Goal: Task Accomplishment & Management: Manage account settings

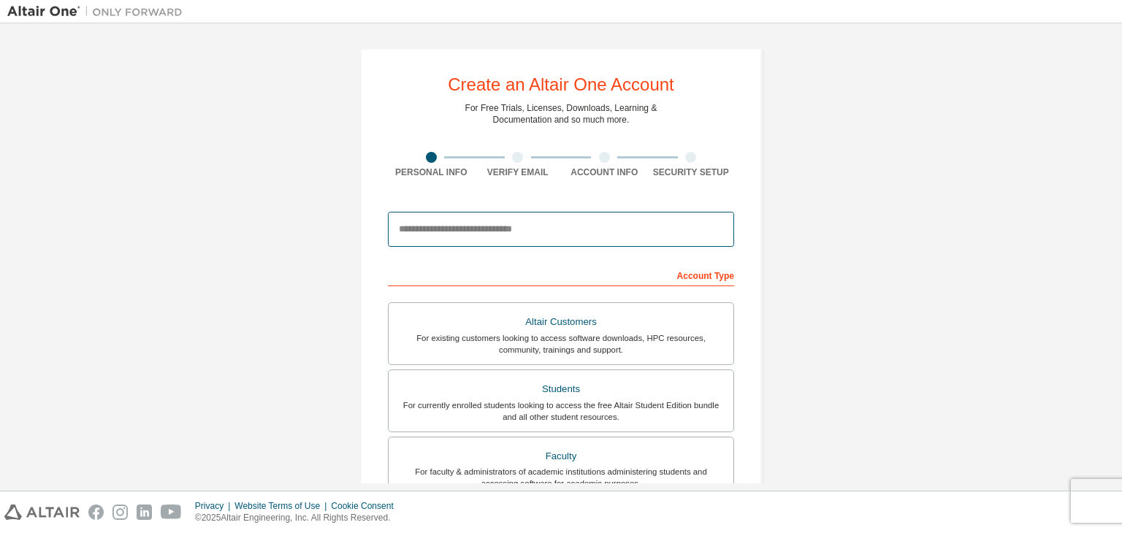
click at [480, 231] on input "email" at bounding box center [561, 229] width 346 height 35
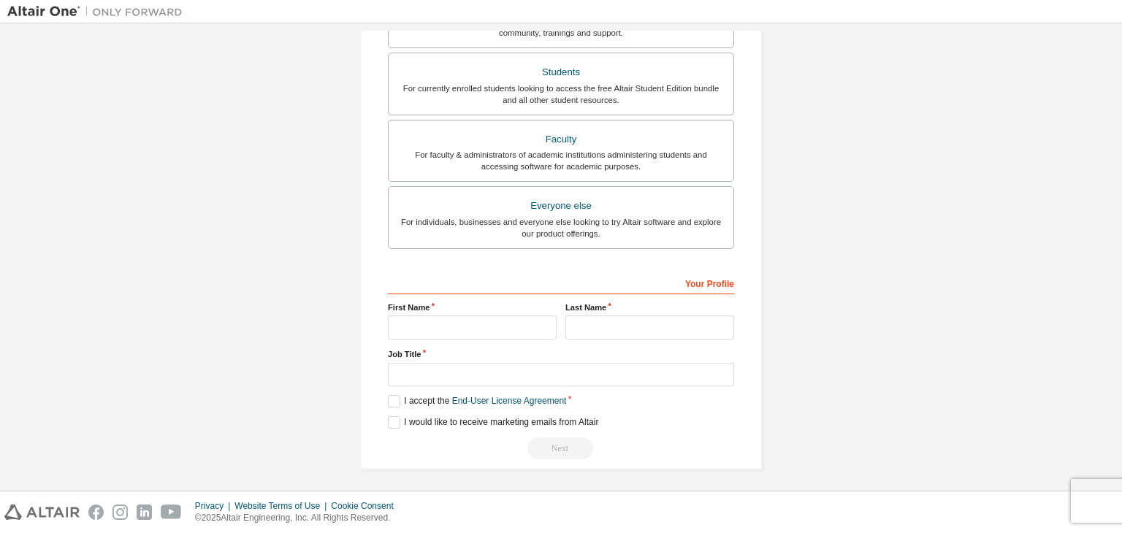
scroll to position [318, 0]
type input "**********"
click at [450, 343] on div "Your Profile First Name Last Name Job Title Please provide State/Province to he…" at bounding box center [561, 364] width 346 height 189
click at [439, 322] on input "text" at bounding box center [472, 327] width 169 height 24
type input "*******"
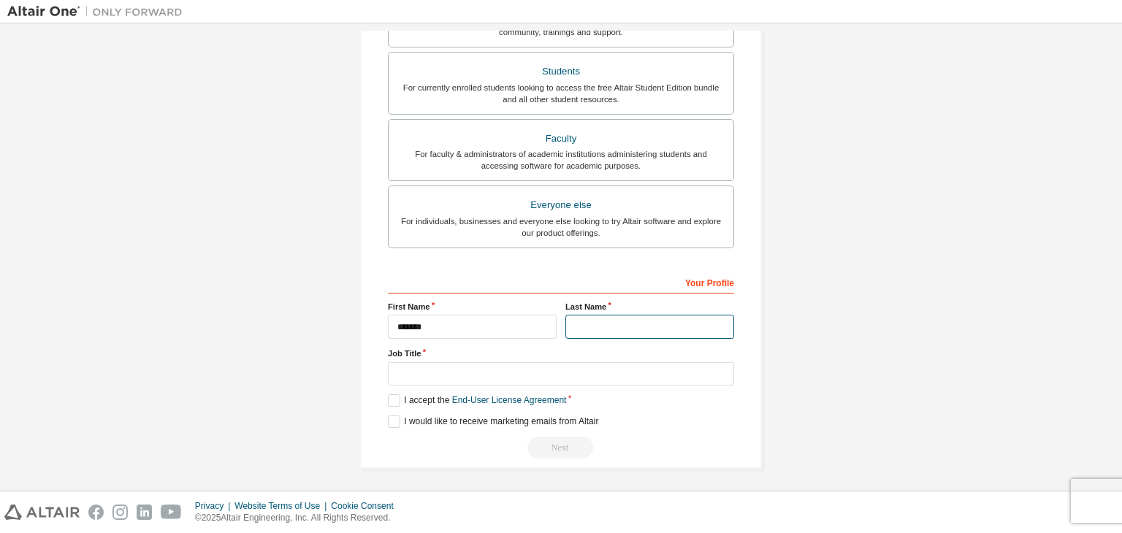
click at [587, 335] on input "text" at bounding box center [649, 327] width 169 height 24
type input "*****"
click at [499, 367] on input "text" at bounding box center [561, 374] width 346 height 24
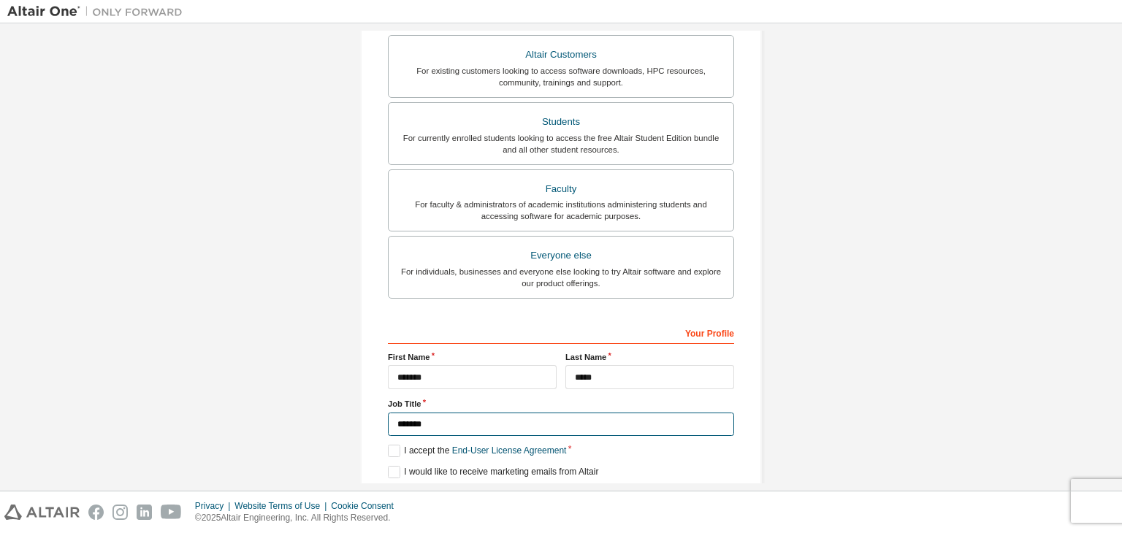
scroll to position [99, 0]
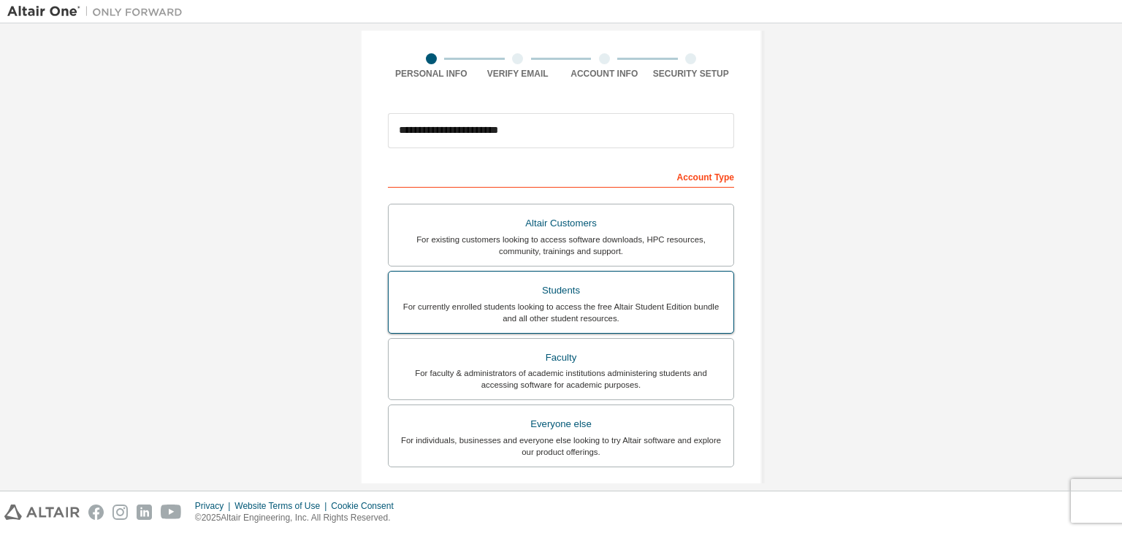
type input "*******"
click at [582, 291] on div "Students" at bounding box center [560, 290] width 327 height 20
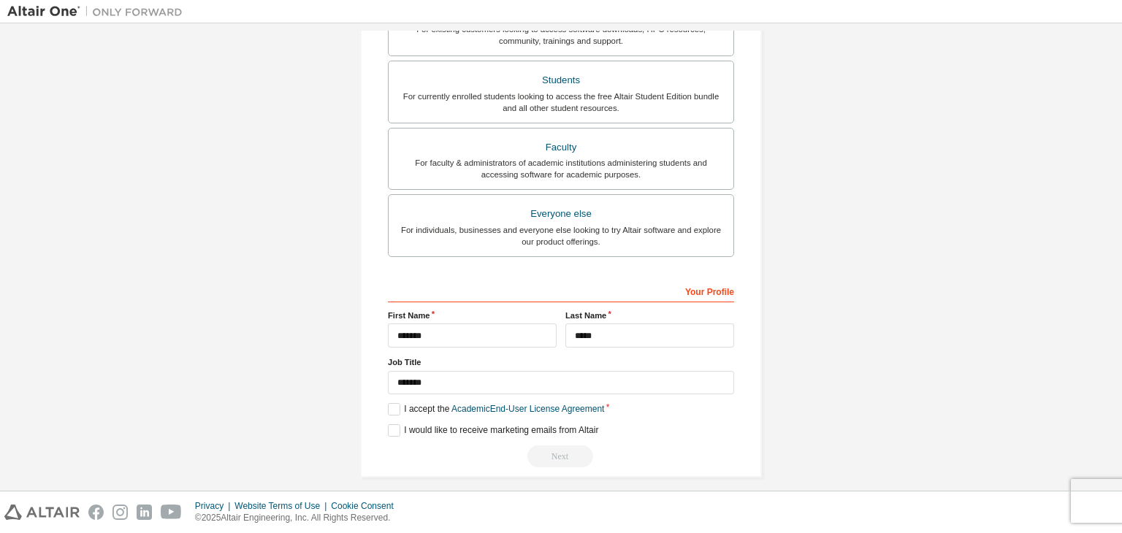
scroll to position [318, 0]
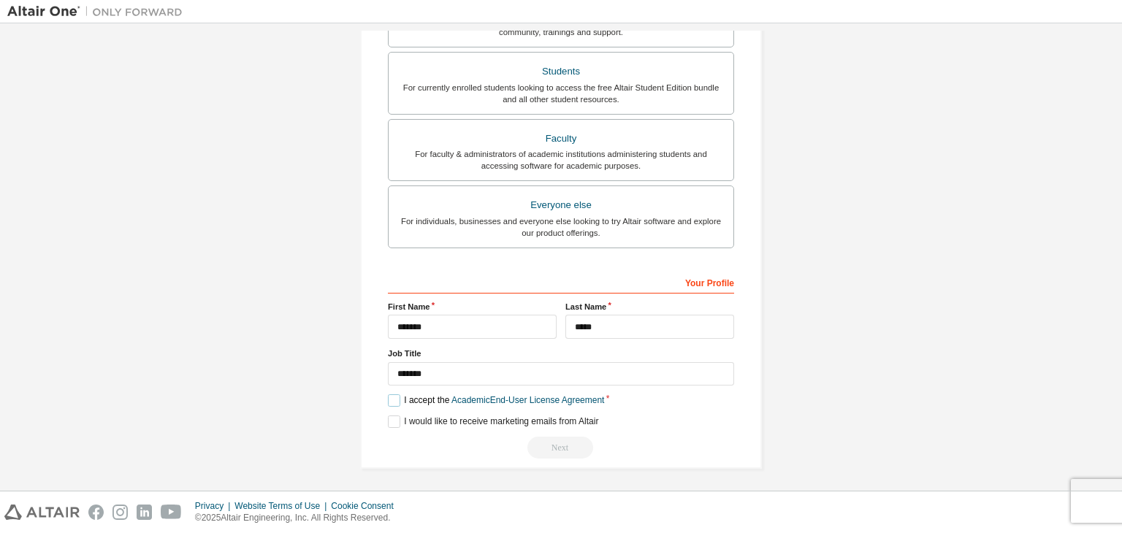
click at [394, 397] on label "I accept the Academic End-User License Agreement" at bounding box center [496, 400] width 216 height 12
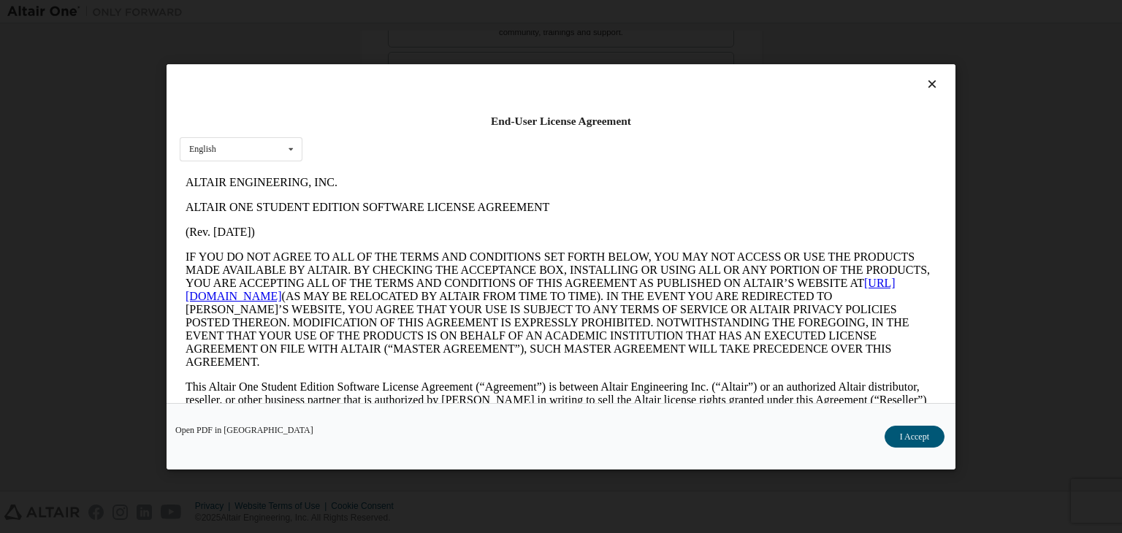
scroll to position [0, 0]
click at [903, 439] on button "I Accept" at bounding box center [914, 437] width 60 height 22
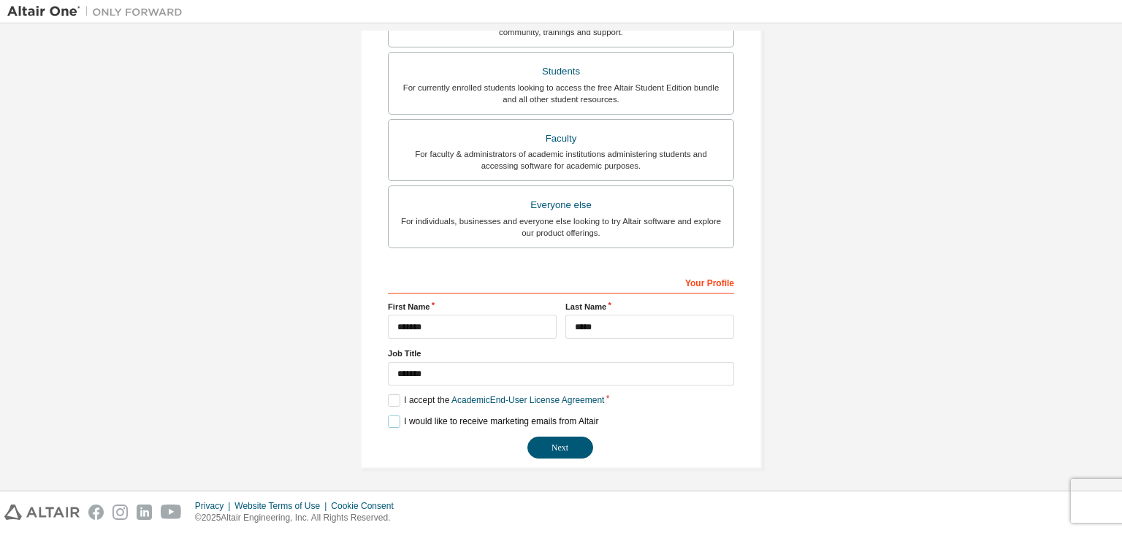
click at [388, 416] on label "I would like to receive marketing emails from Altair" at bounding box center [493, 422] width 210 height 12
click at [540, 443] on button "Next" at bounding box center [560, 448] width 66 height 22
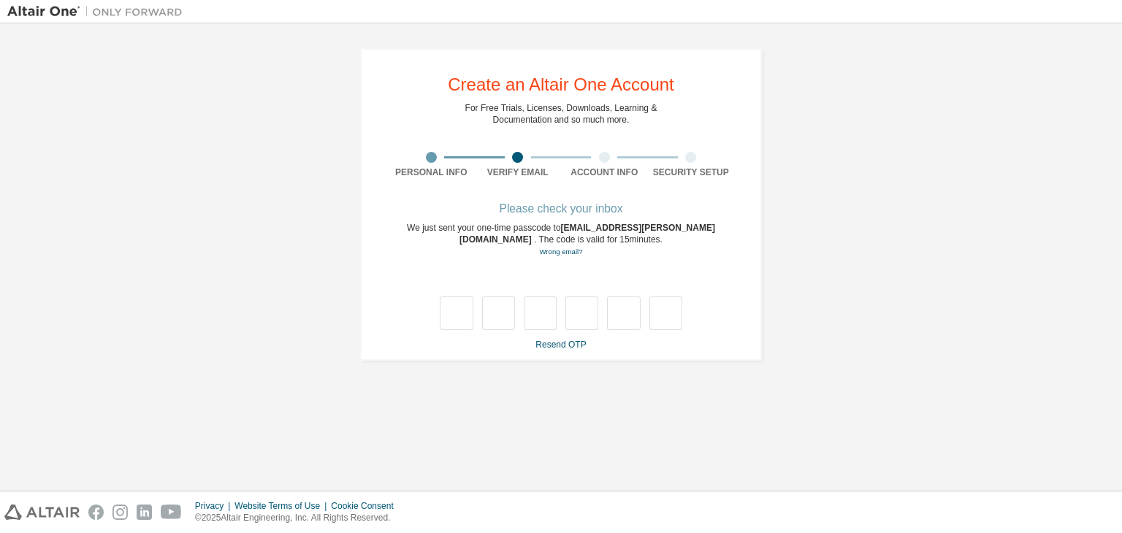
type input "*"
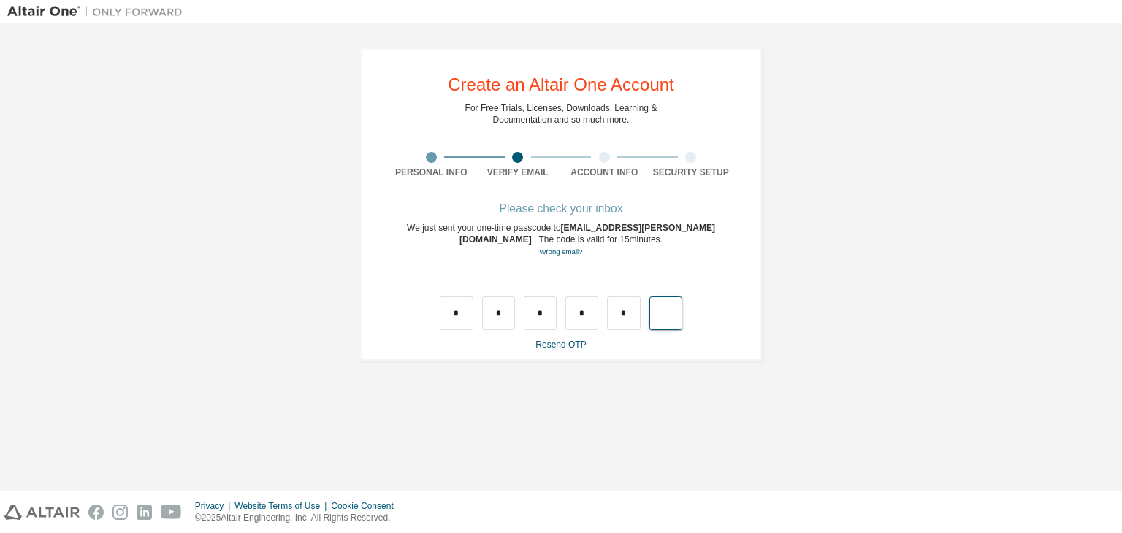
type input "*"
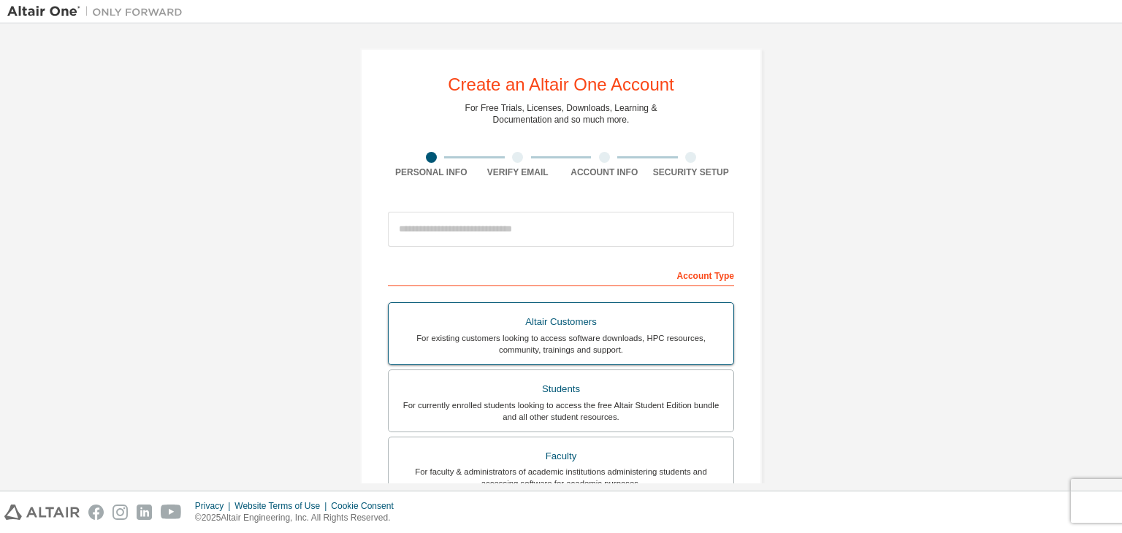
scroll to position [292, 0]
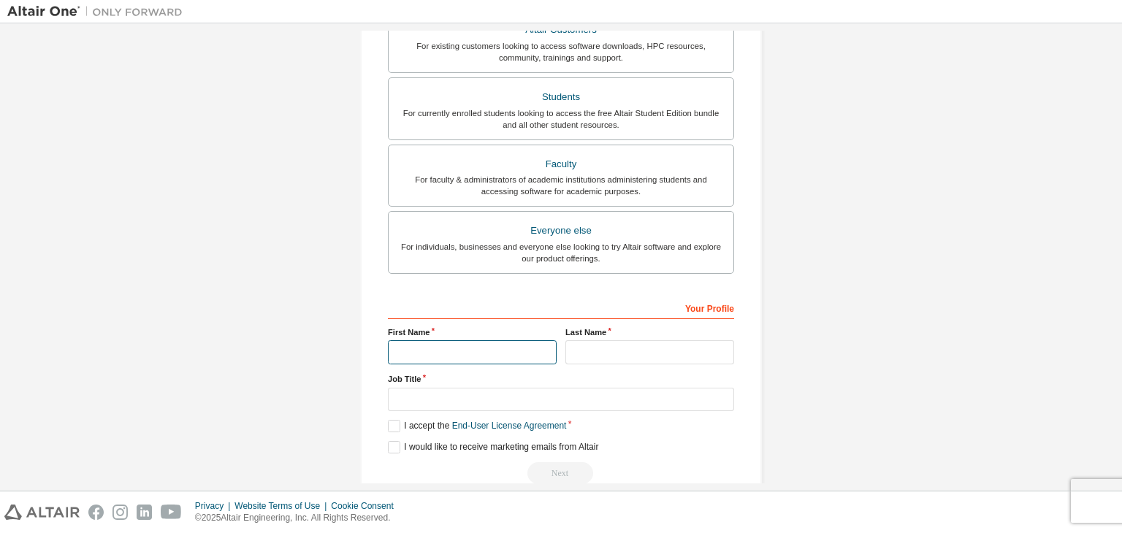
drag, startPoint x: 449, startPoint y: 348, endPoint x: 457, endPoint y: 345, distance: 8.8
click at [448, 348] on input "text" at bounding box center [472, 352] width 169 height 24
click at [830, 325] on div "Create an Altair One Account For Free Trials, Licenses, Downloads, Learning & D…" at bounding box center [560, 125] width 1107 height 773
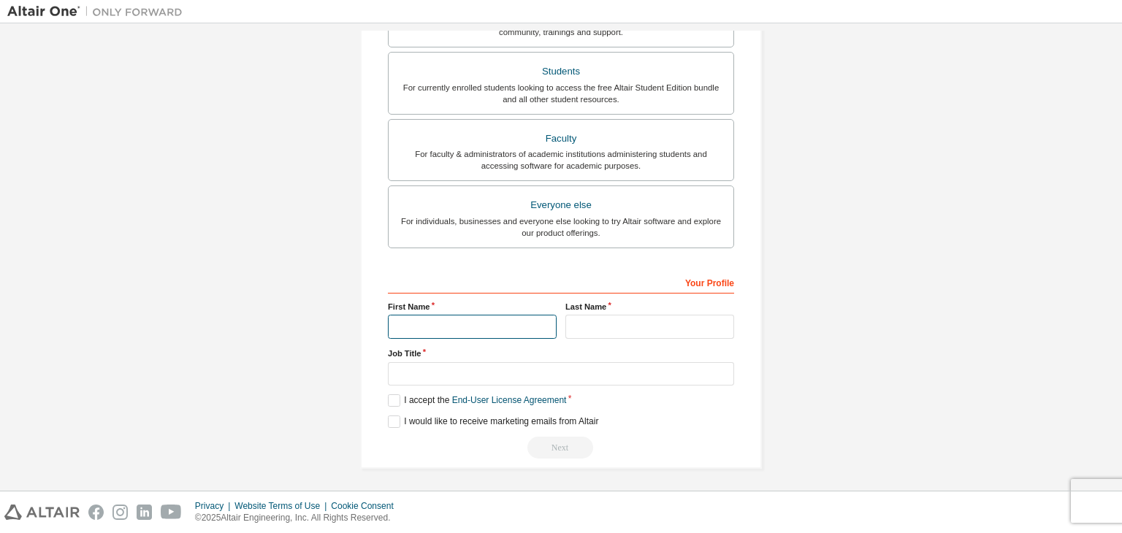
drag, startPoint x: 479, startPoint y: 333, endPoint x: 464, endPoint y: 320, distance: 20.2
click at [475, 329] on input "text" at bounding box center [472, 327] width 169 height 24
type input "*******"
click at [576, 320] on input "text" at bounding box center [649, 327] width 169 height 24
type input "*****"
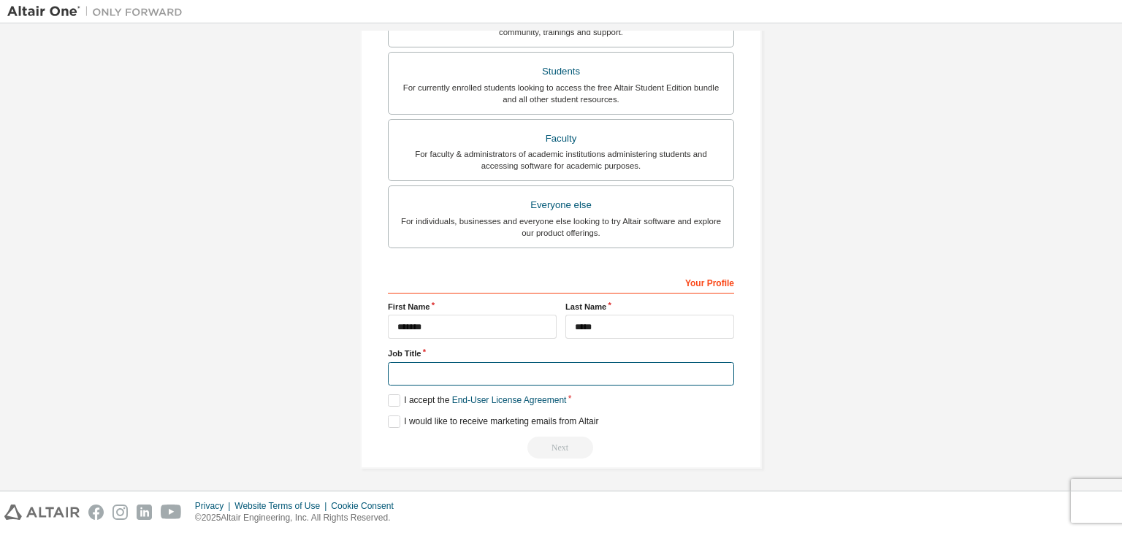
click at [576, 377] on input "text" at bounding box center [561, 374] width 346 height 24
type input "*******"
click at [394, 397] on label "I accept the End-User License Agreement" at bounding box center [477, 400] width 178 height 12
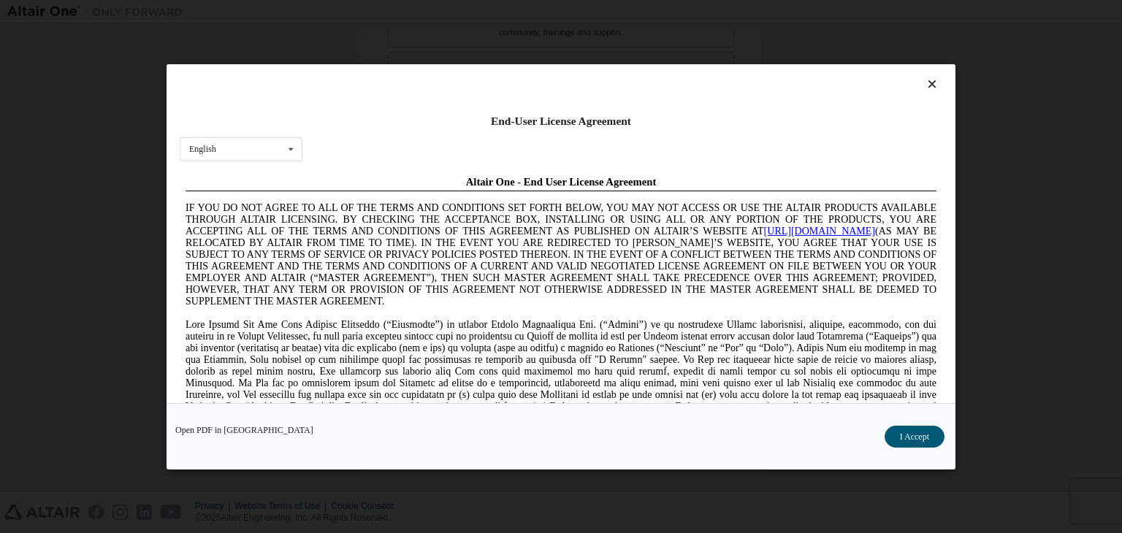
scroll to position [0, 0]
click at [929, 441] on button "I Accept" at bounding box center [914, 437] width 60 height 22
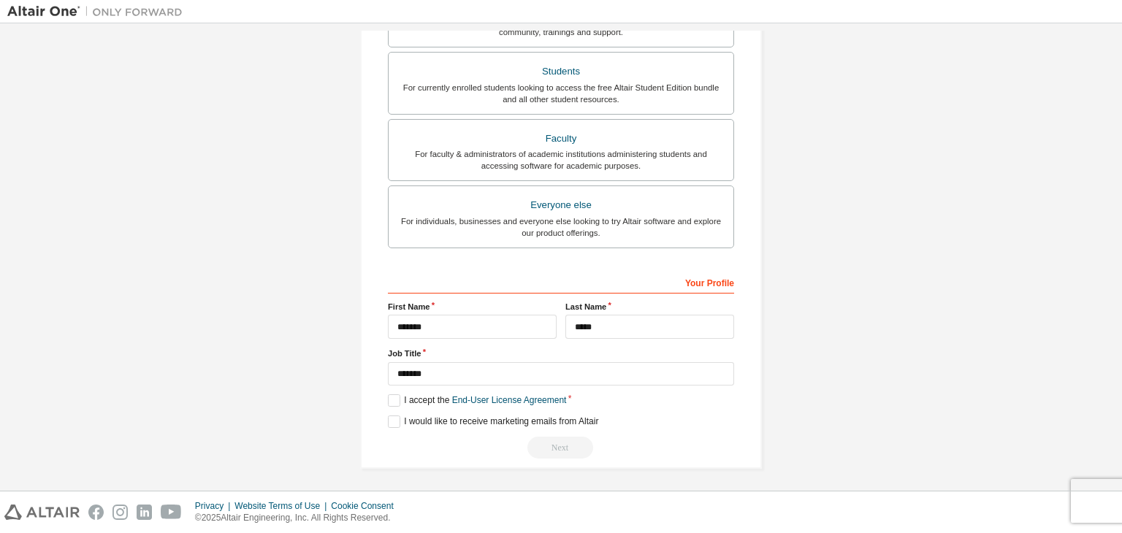
click at [381, 421] on div "Create an Altair One Account For Free Trials, Licenses, Downloads, Learning & D…" at bounding box center [561, 100] width 402 height 738
click at [391, 419] on label "I would like to receive marketing emails from Altair" at bounding box center [493, 422] width 210 height 12
click at [562, 448] on div "Next" at bounding box center [561, 448] width 346 height 22
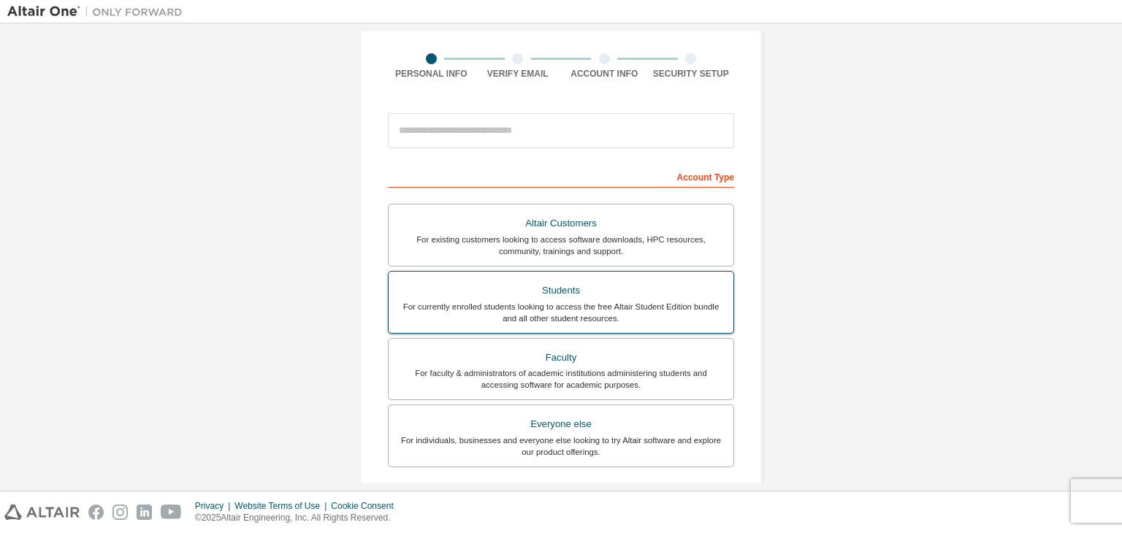
click at [573, 302] on div "For currently enrolled students looking to access the free Altair Student Editi…" at bounding box center [560, 312] width 327 height 23
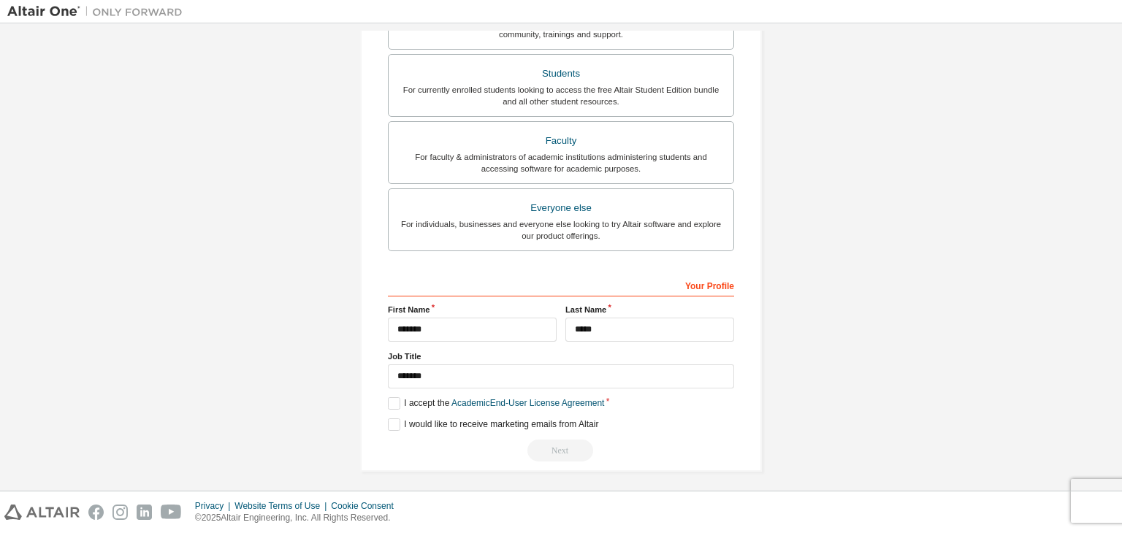
scroll to position [356, 0]
click at [392, 400] on label "I accept the Academic End-User License Agreement" at bounding box center [496, 400] width 216 height 12
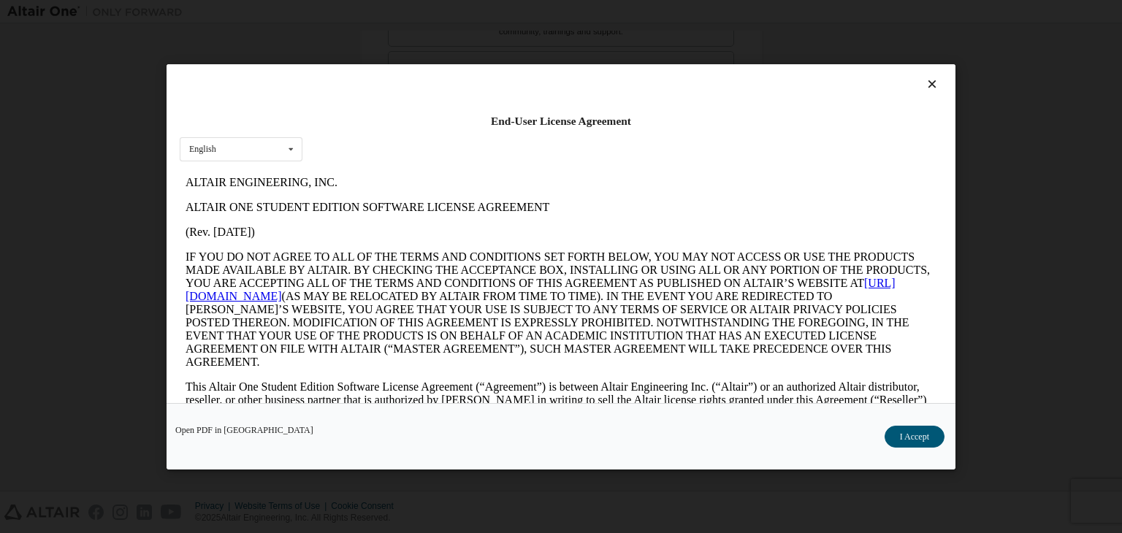
scroll to position [0, 0]
click at [897, 433] on button "I Accept" at bounding box center [914, 437] width 60 height 22
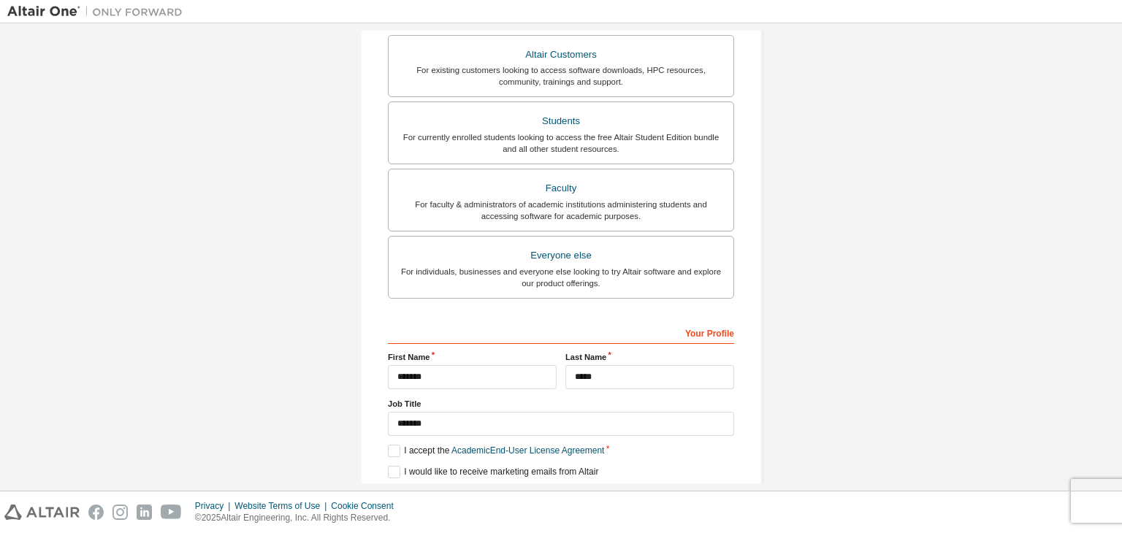
scroll to position [64, 0]
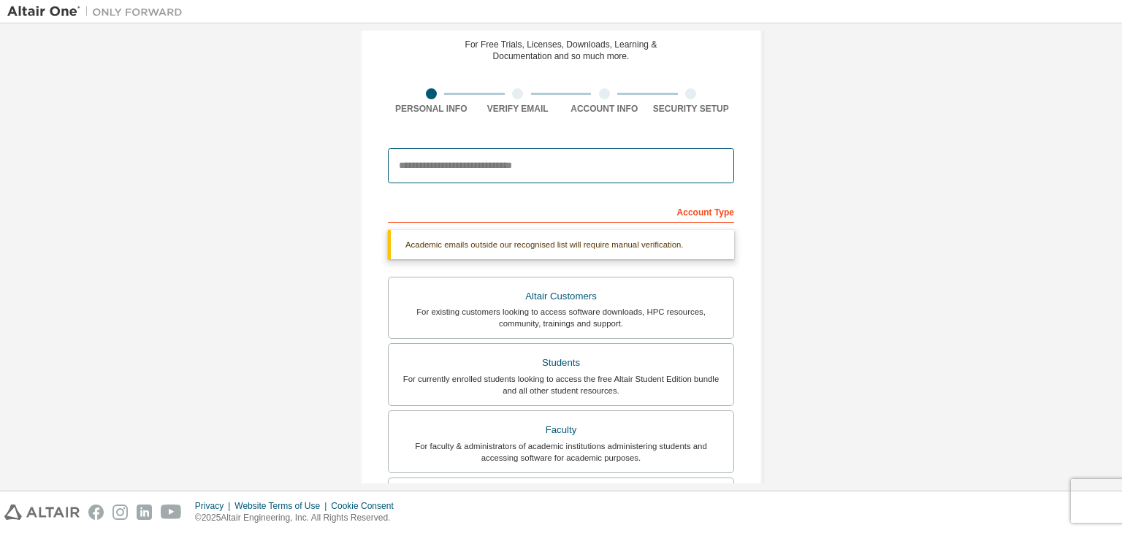
click at [464, 164] on input "email" at bounding box center [561, 165] width 346 height 35
type input "**********"
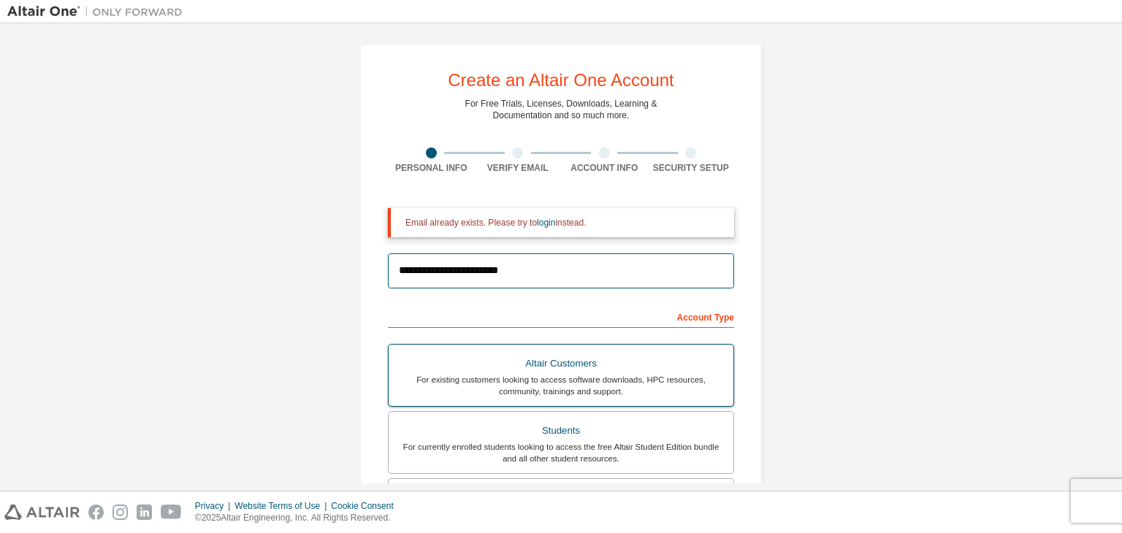
scroll to position [0, 0]
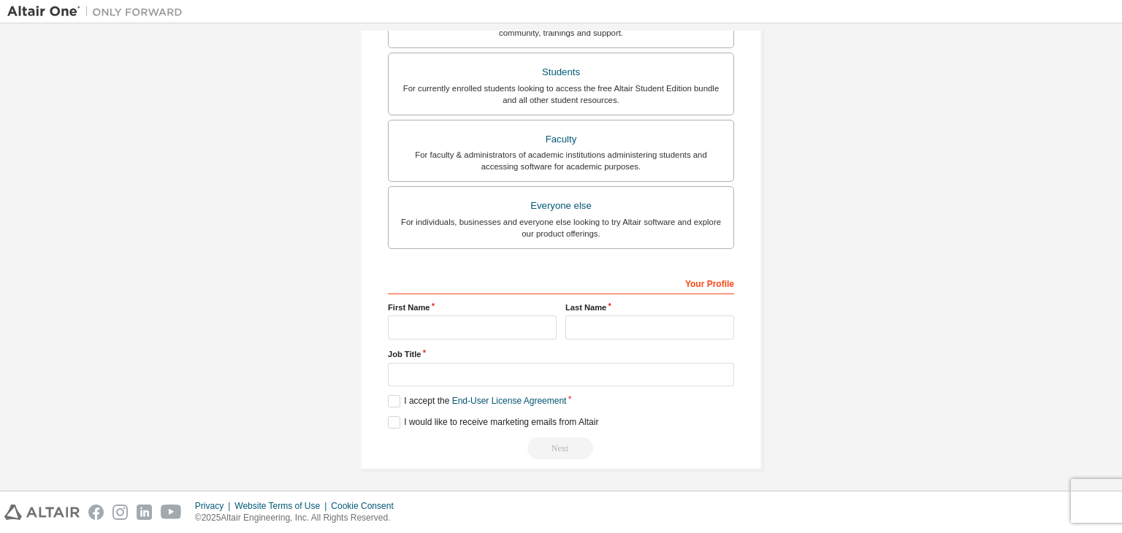
scroll to position [318, 0]
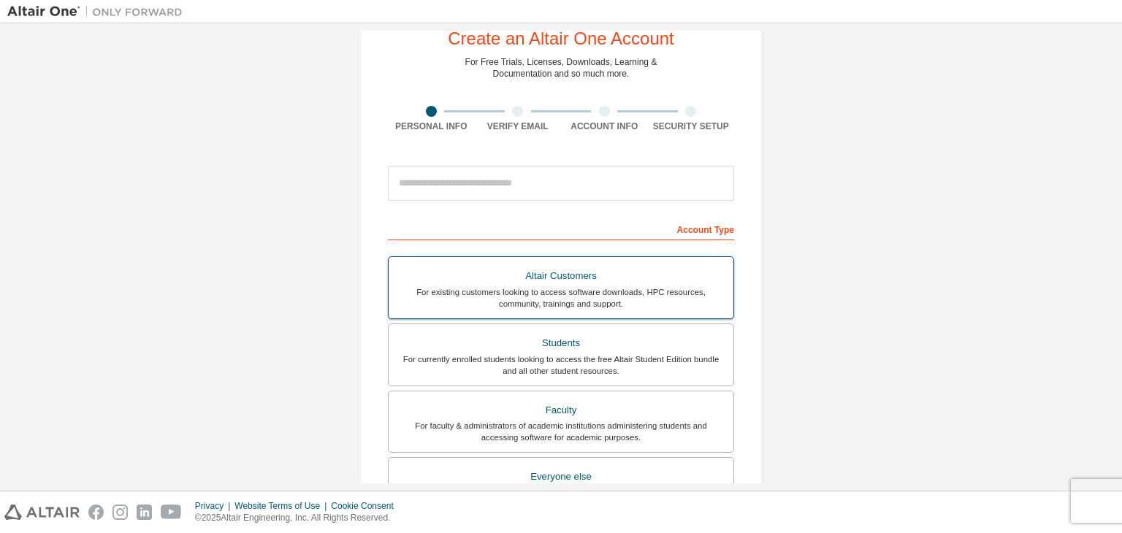
scroll to position [26, 0]
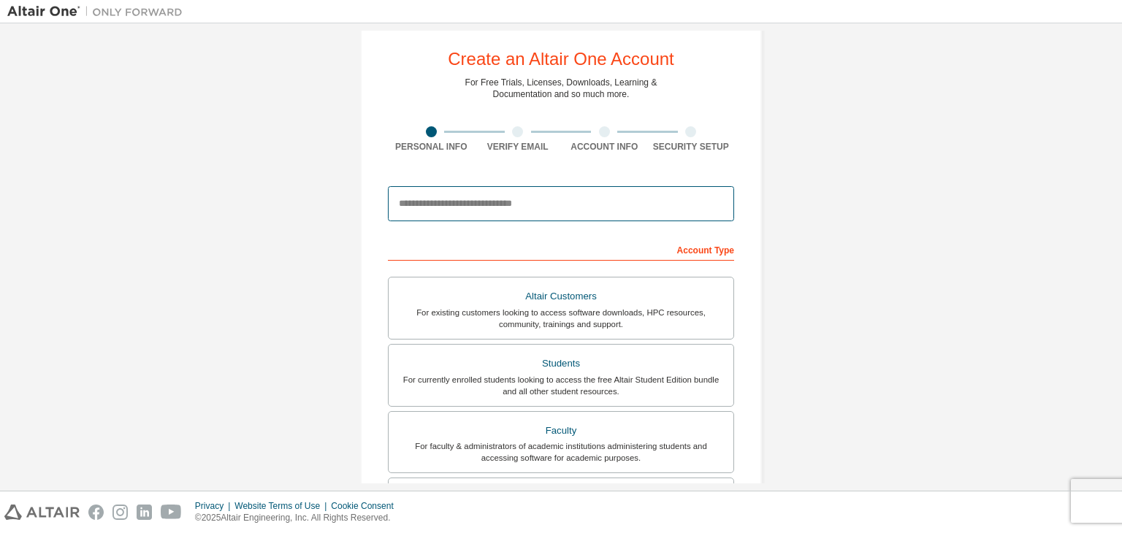
click at [479, 203] on input "email" at bounding box center [561, 203] width 346 height 35
type input "**********"
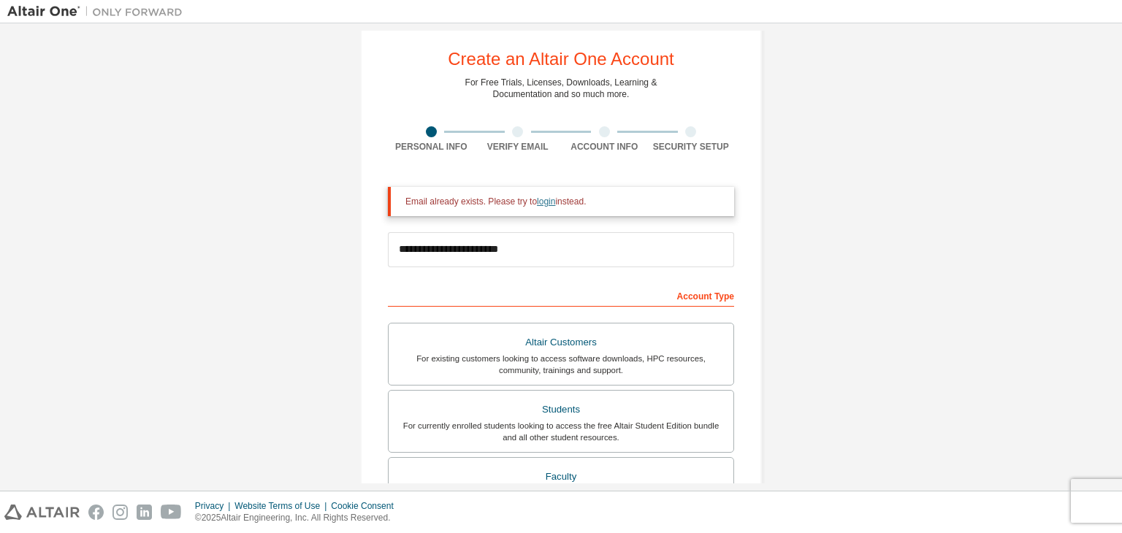
click at [542, 205] on link "login" at bounding box center [546, 201] width 18 height 10
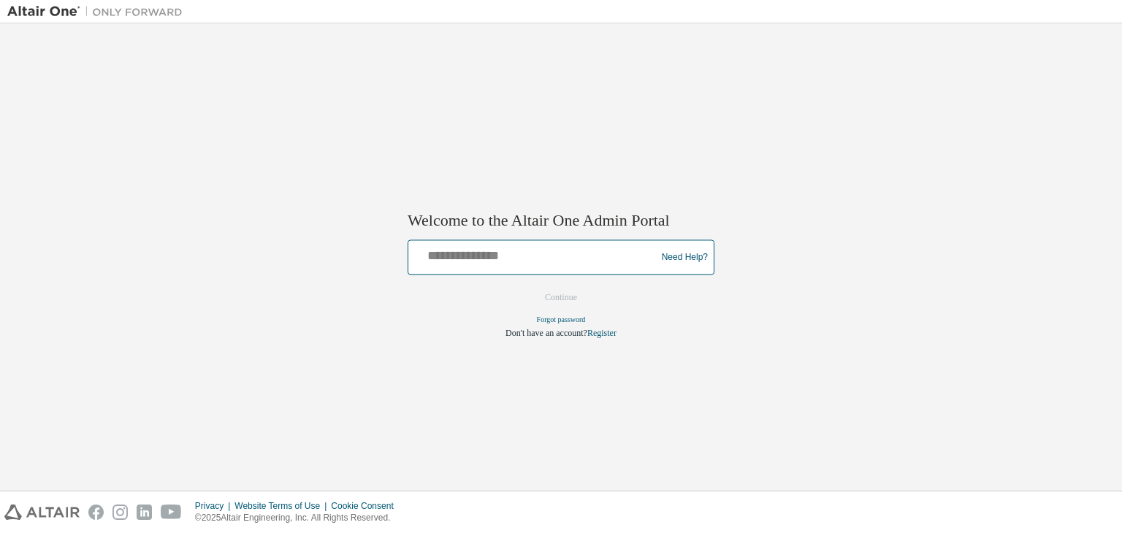
click at [516, 256] on input "text" at bounding box center [534, 254] width 240 height 21
type input "**********"
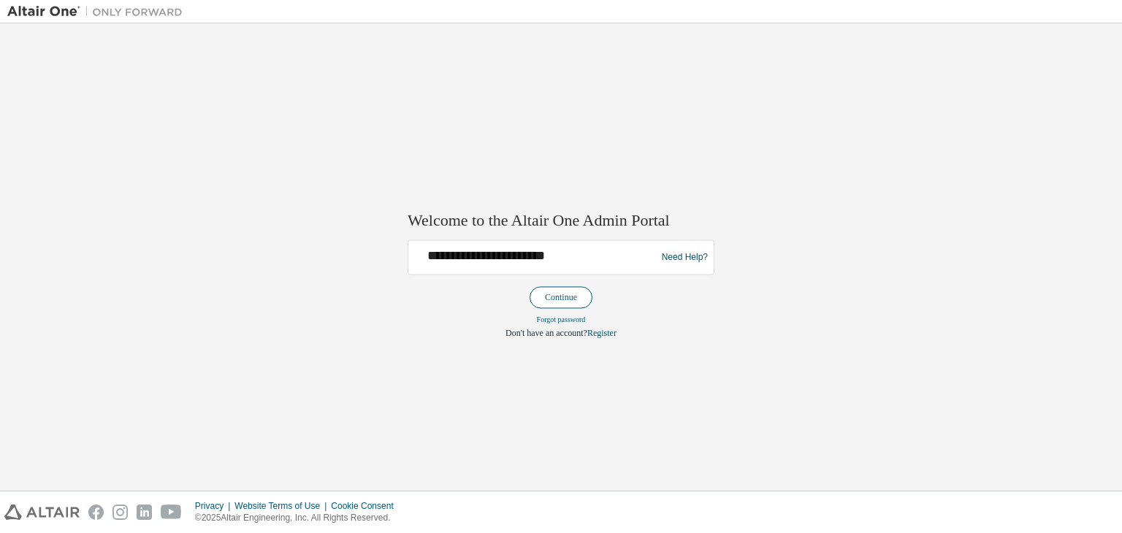
click at [555, 299] on button "Continue" at bounding box center [560, 298] width 63 height 22
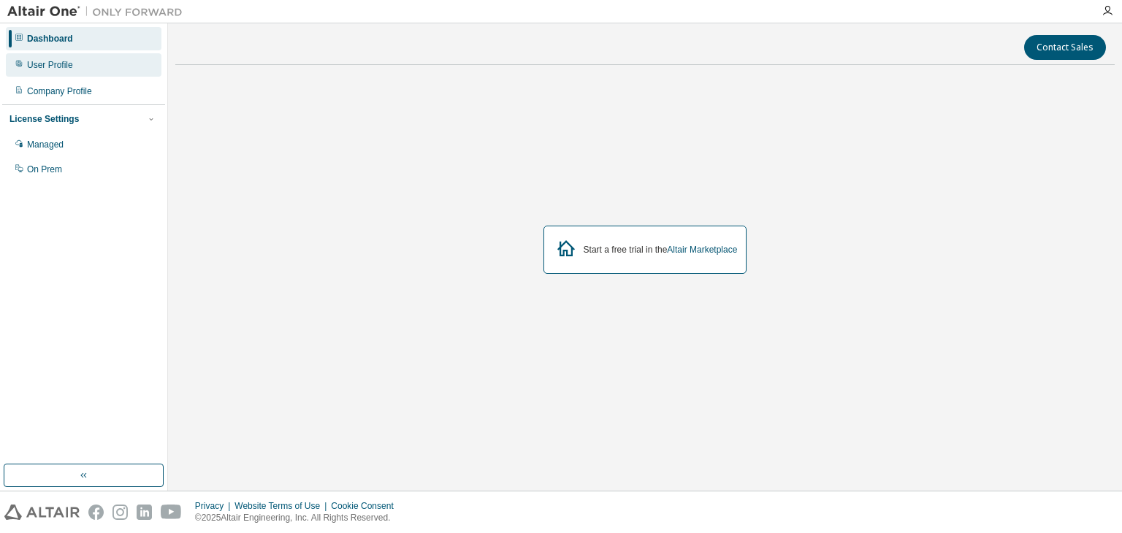
click at [95, 72] on div "User Profile" at bounding box center [84, 64] width 156 height 23
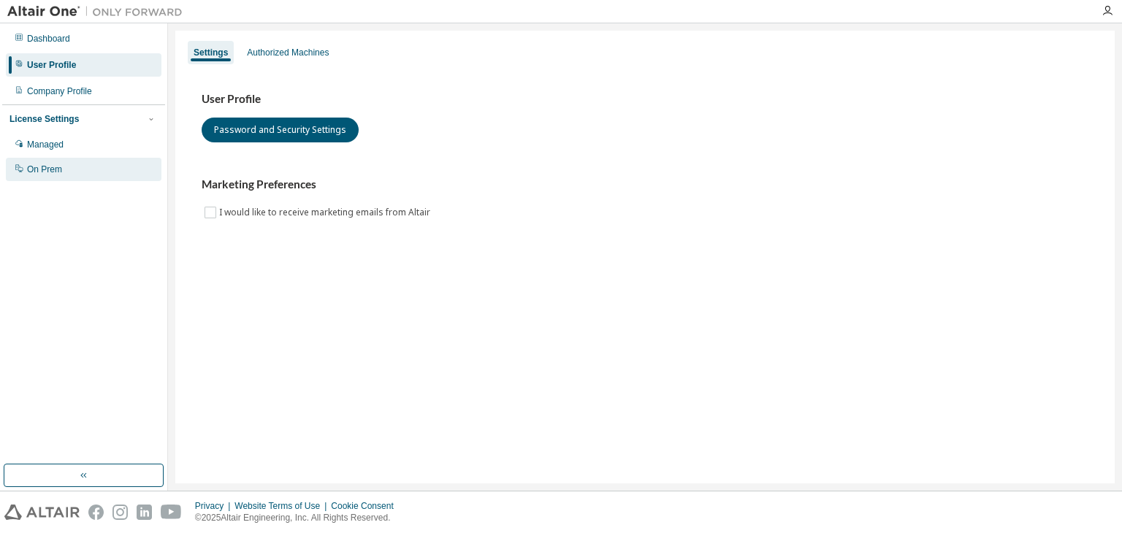
click at [66, 179] on div "On Prem" at bounding box center [84, 169] width 156 height 23
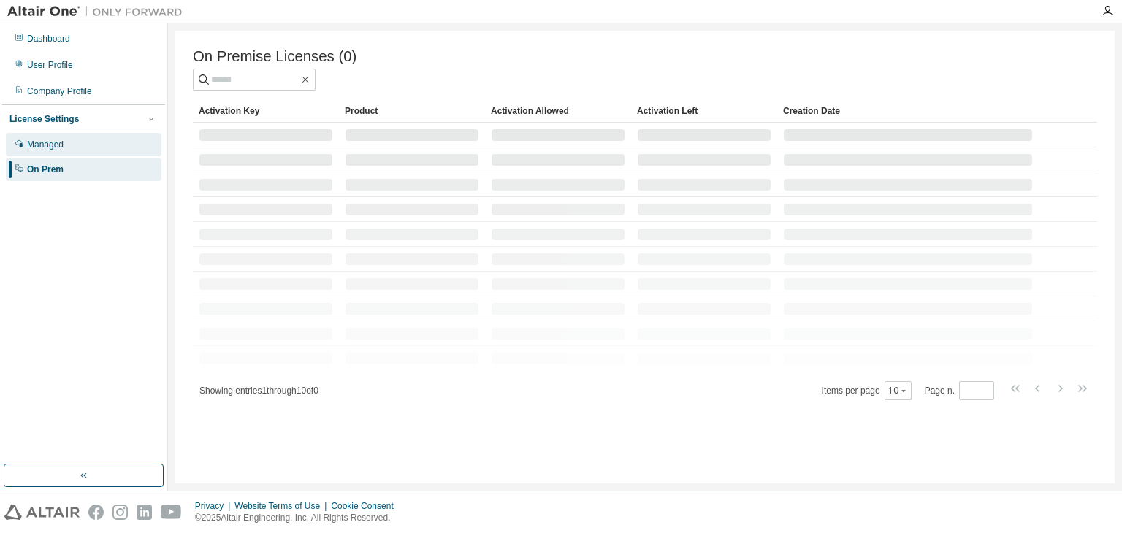
click at [79, 142] on div "Managed" at bounding box center [84, 144] width 156 height 23
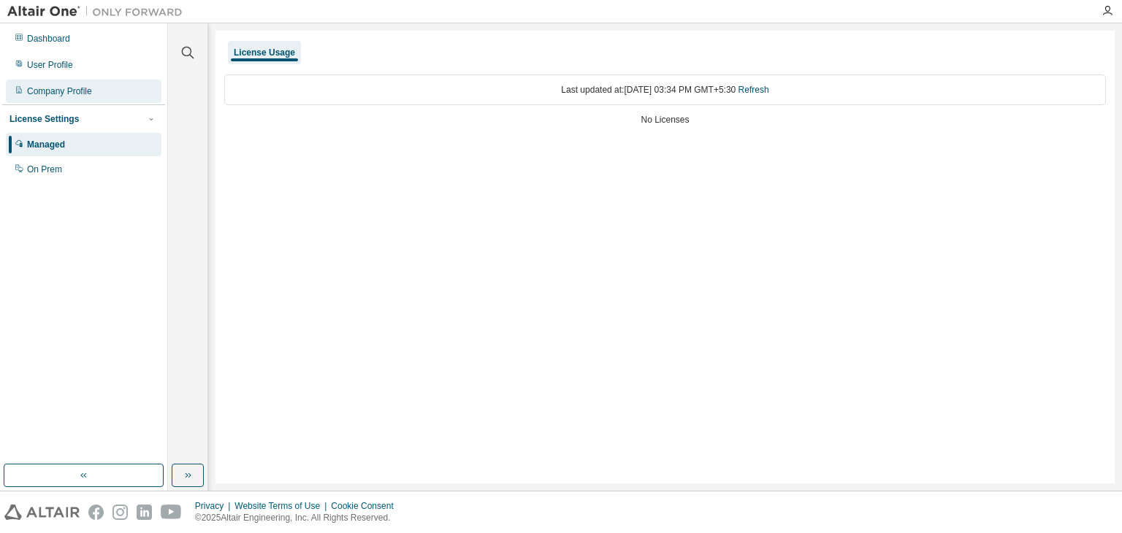
click at [80, 93] on div "Company Profile" at bounding box center [59, 91] width 65 height 12
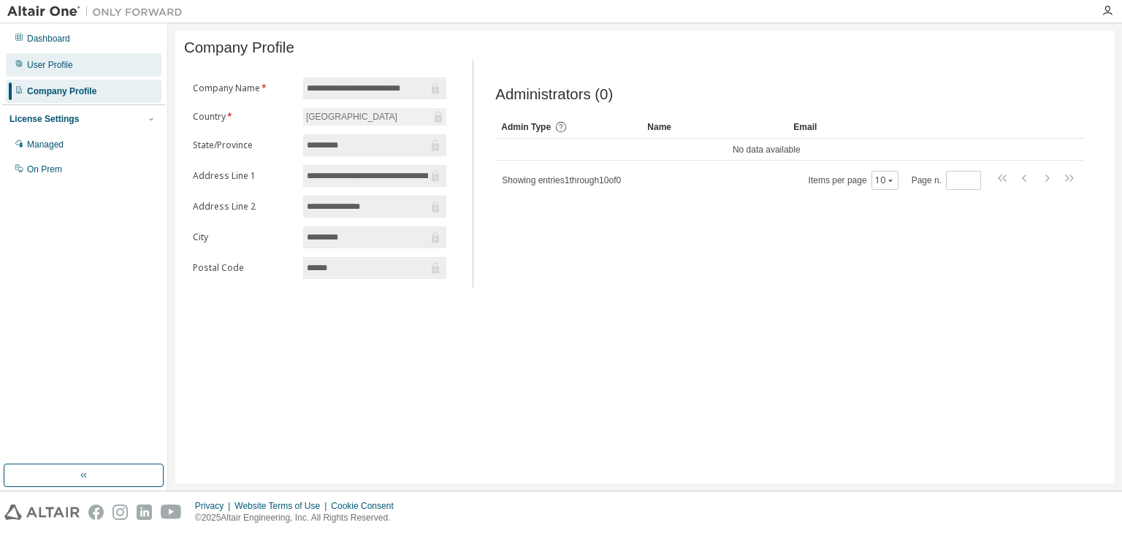
click at [79, 71] on div "User Profile" at bounding box center [84, 64] width 156 height 23
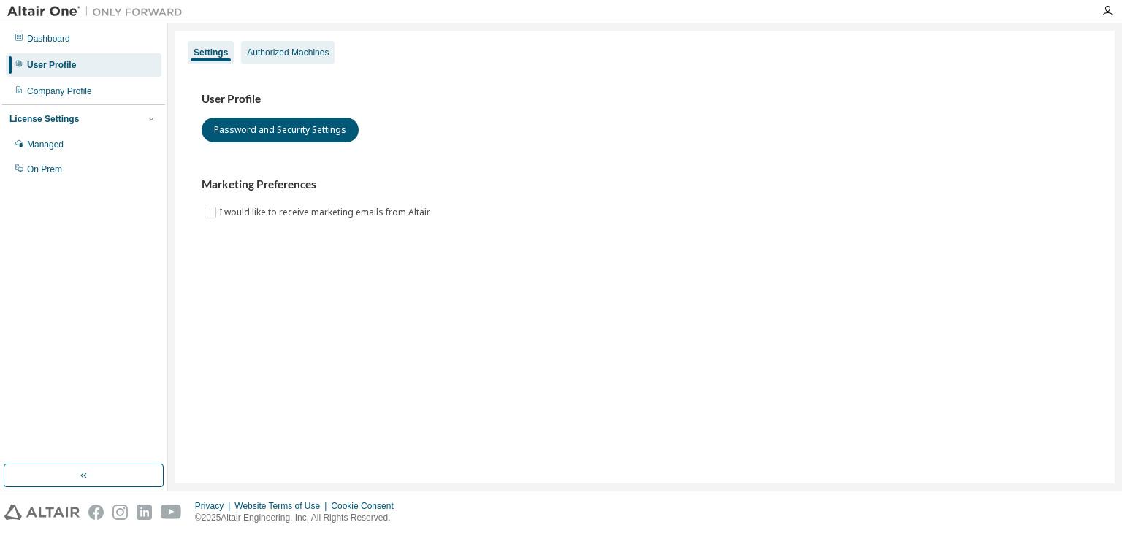
click at [258, 56] on div "Authorized Machines" at bounding box center [288, 53] width 82 height 12
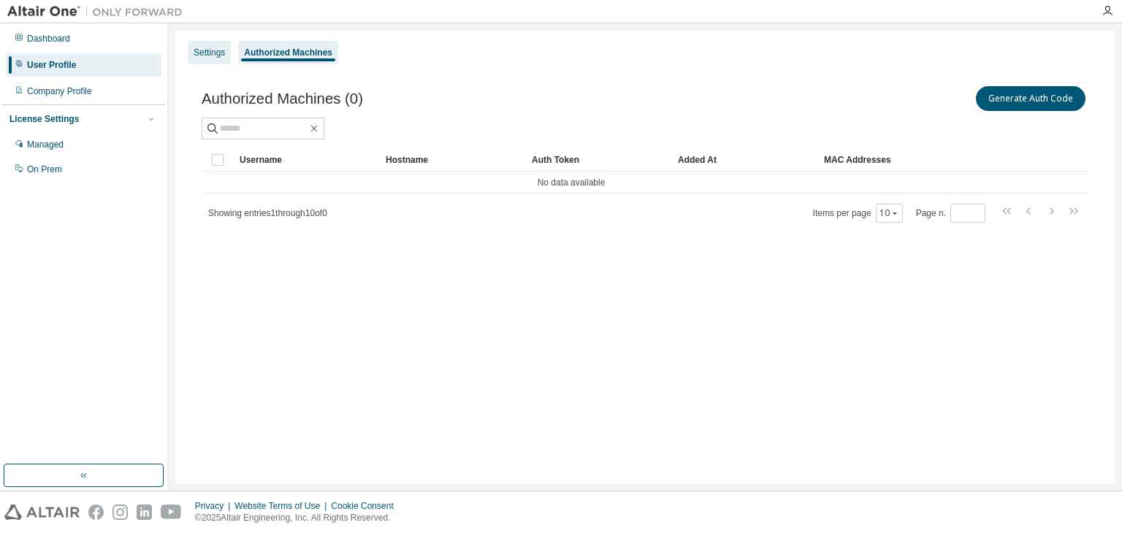
click at [216, 57] on div "Settings" at bounding box center [209, 53] width 31 height 12
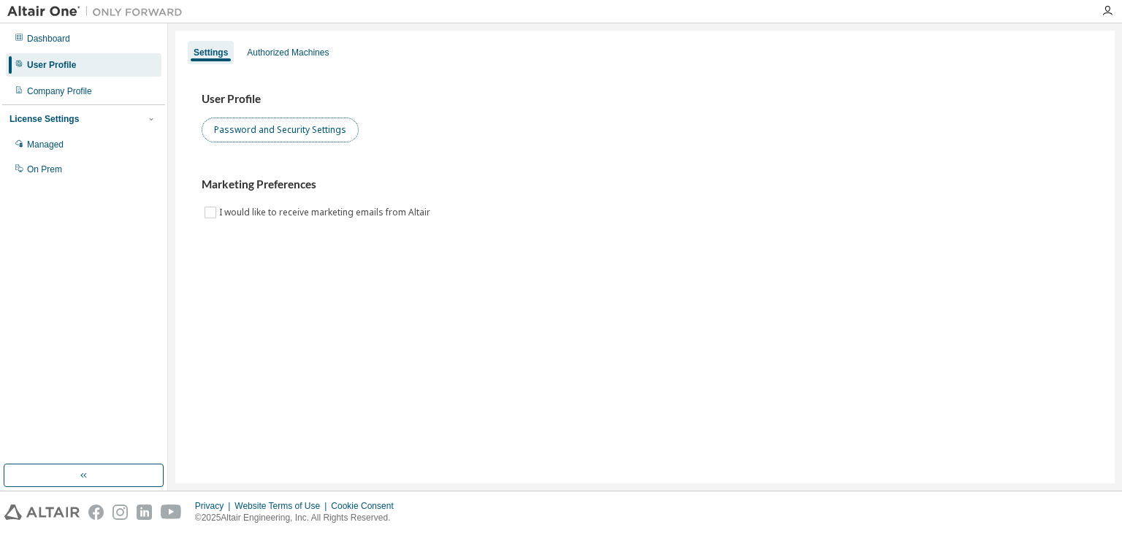
click at [245, 132] on button "Password and Security Settings" at bounding box center [280, 130] width 157 height 25
